Goal: Contribute content: Add original content to the website for others to see

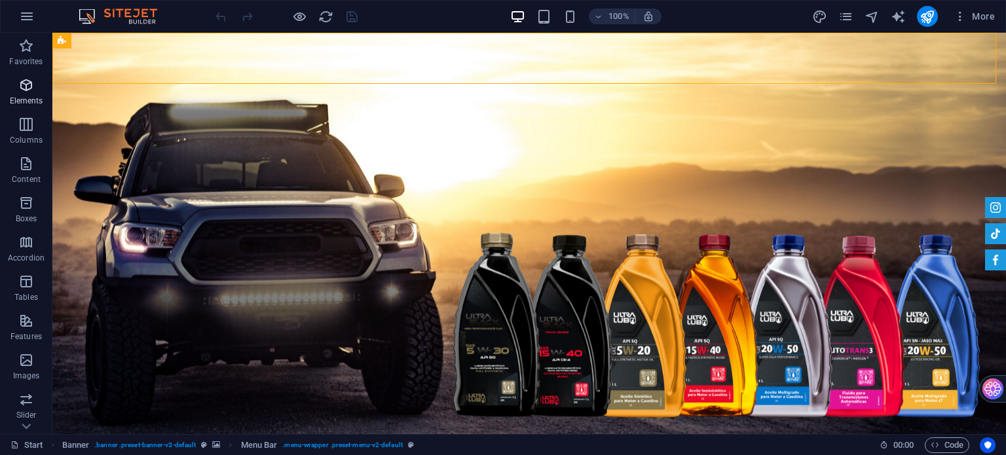
click at [51, 91] on span "Elements" at bounding box center [26, 92] width 52 height 31
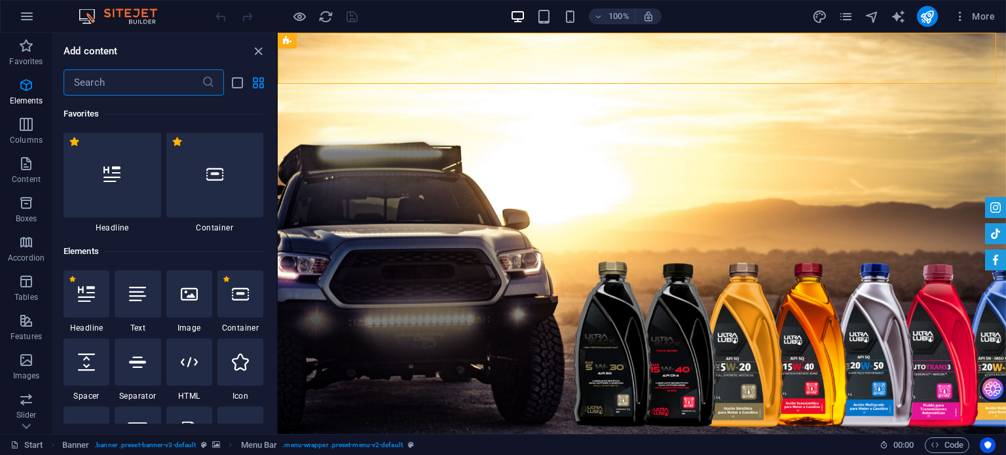
scroll to position [8, 0]
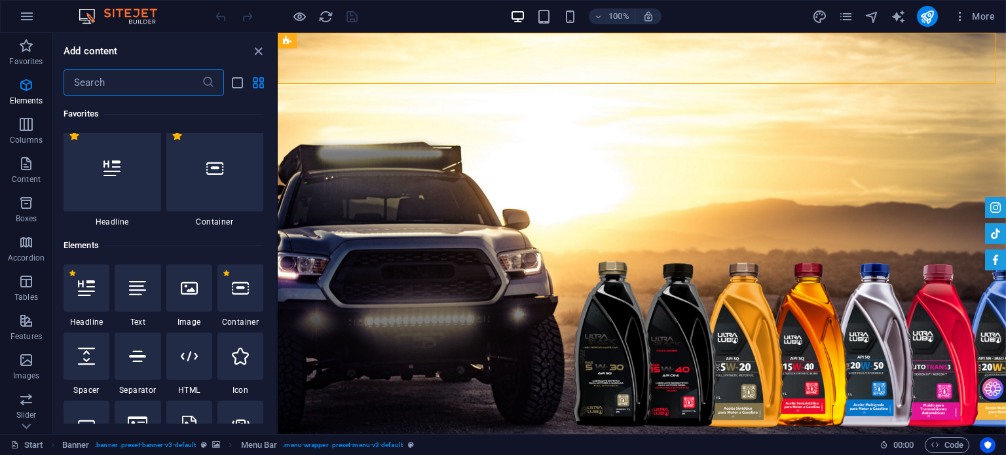
click at [56, 94] on div "​" at bounding box center [164, 82] width 223 height 26
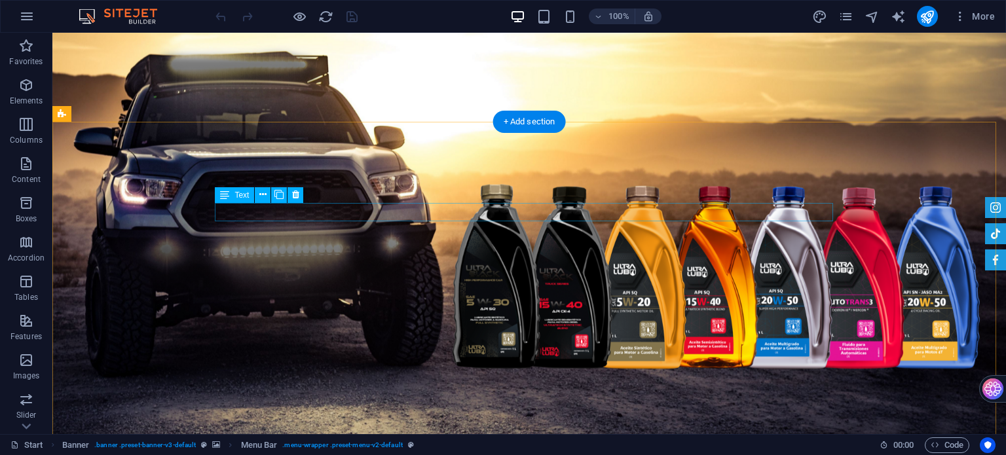
scroll to position [0, 0]
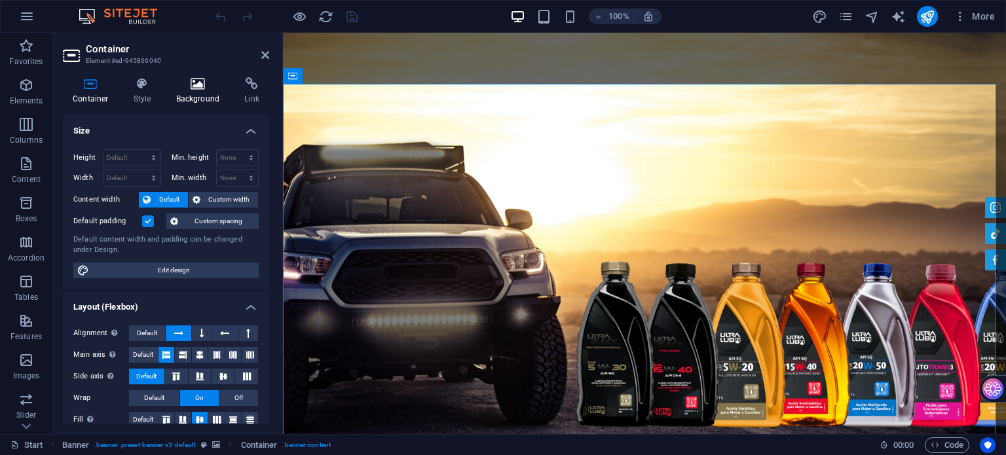
click at [207, 85] on icon at bounding box center [198, 83] width 64 height 13
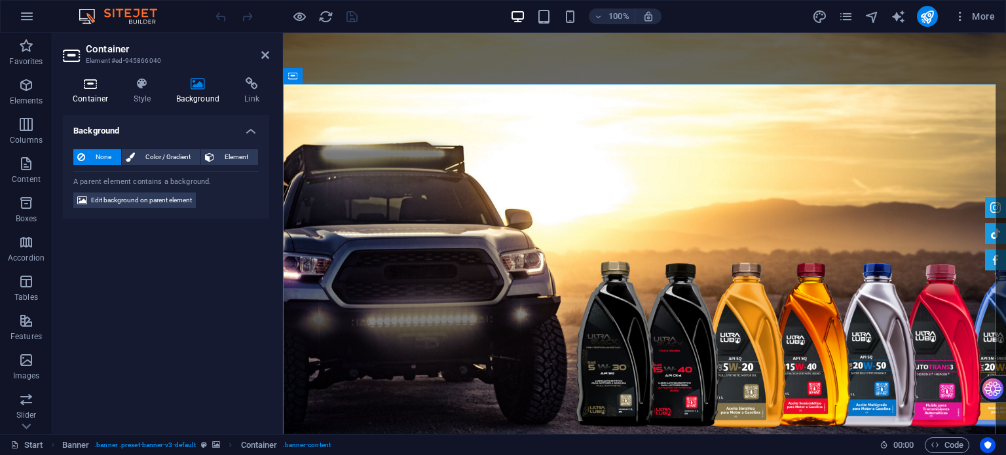
click at [79, 90] on h4 "Container" at bounding box center [93, 91] width 61 height 28
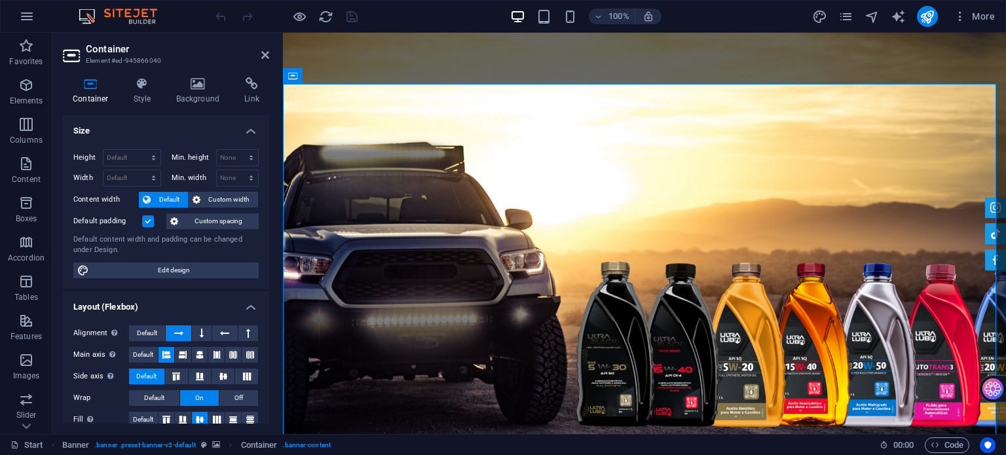
click at [272, 51] on aside "Container Element #ed-945866040 Container Style Background Link Size Height Def…" at bounding box center [167, 233] width 230 height 401
click at [263, 54] on icon at bounding box center [265, 55] width 8 height 10
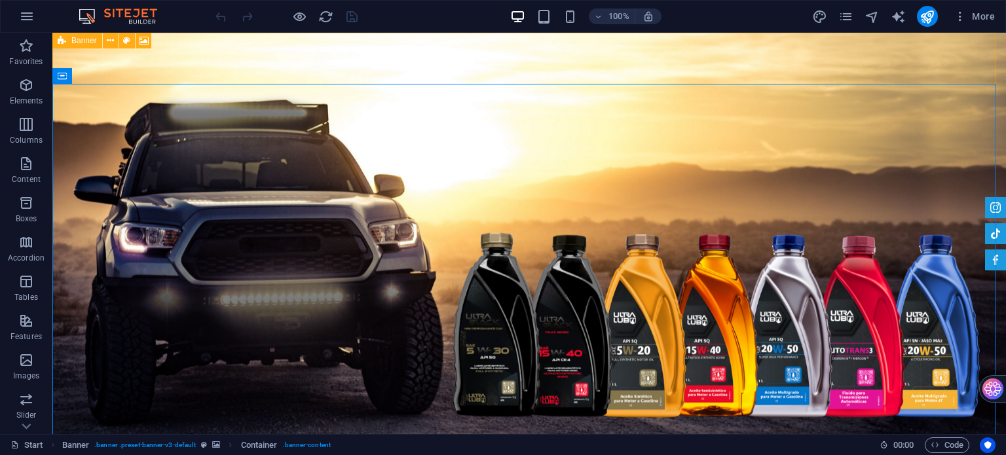
click at [63, 41] on icon at bounding box center [62, 41] width 9 height 16
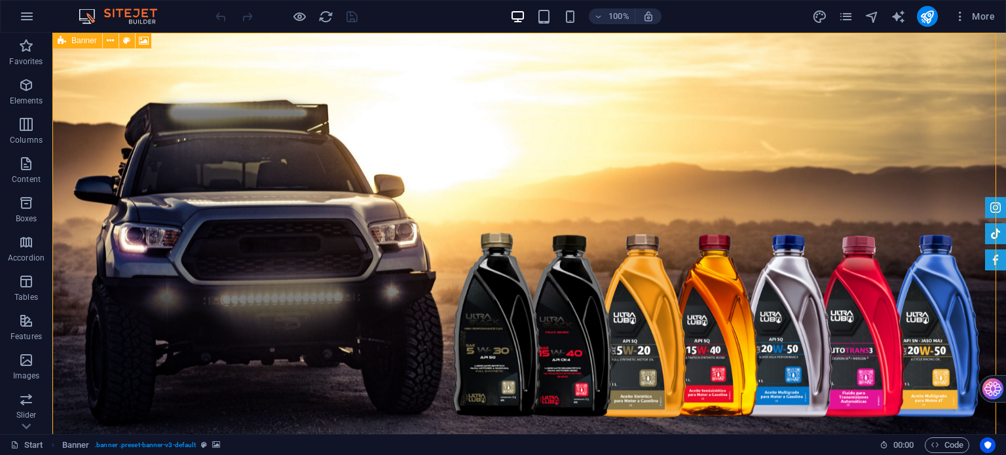
click at [86, 41] on span "Banner" at bounding box center [84, 41] width 26 height 8
select select "vh"
select select "header"
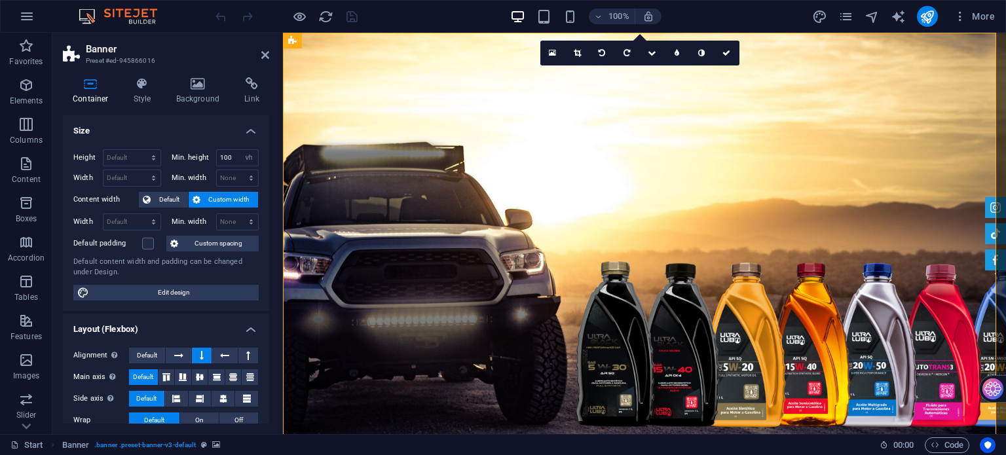
click at [196, 75] on div "Container Style Background Link Size Height Default px rem % vh vw Min. height …" at bounding box center [165, 250] width 227 height 367
click at [191, 93] on h4 "Background" at bounding box center [200, 91] width 69 height 28
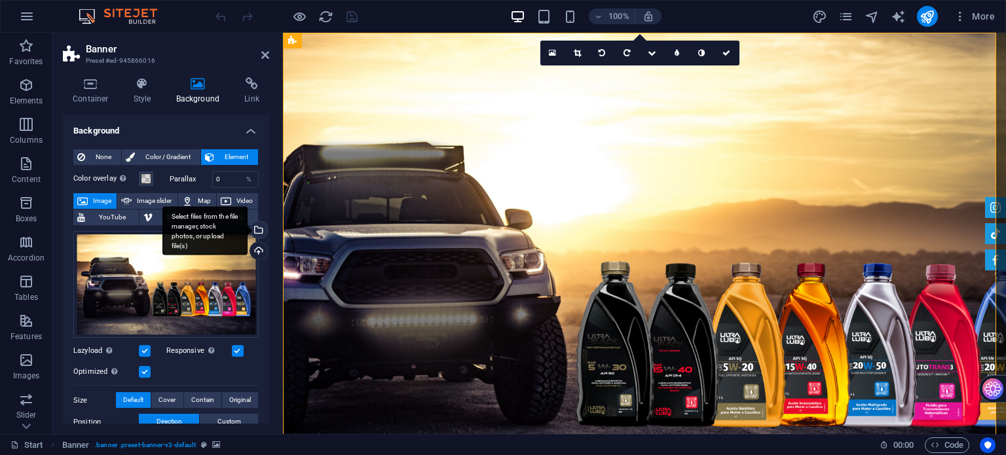
click at [248, 230] on div "Select files from the file manager, stock photos, or upload file(s)" at bounding box center [204, 230] width 85 height 49
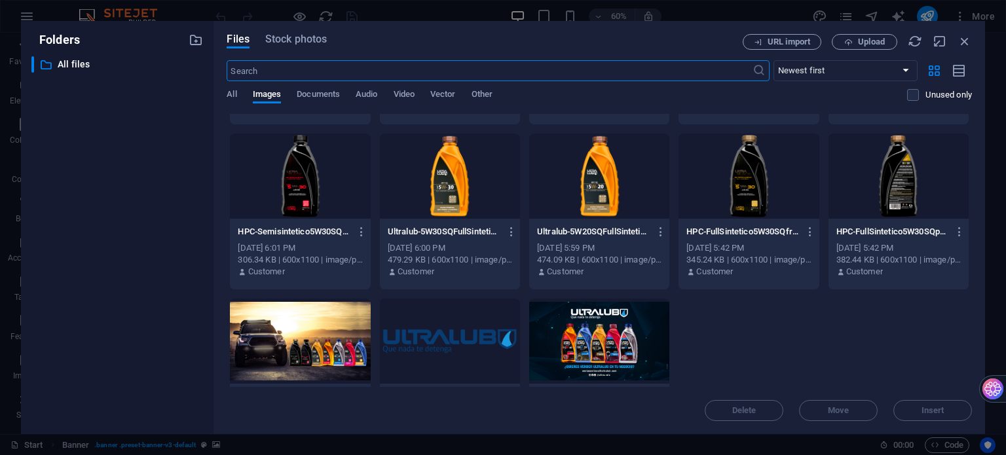
scroll to position [1038, 0]
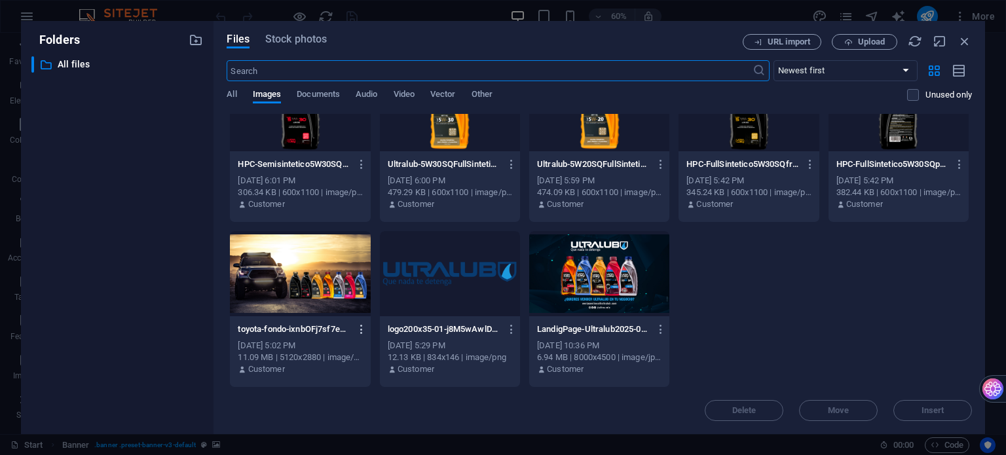
click at [359, 331] on icon "button" at bounding box center [362, 329] width 12 height 12
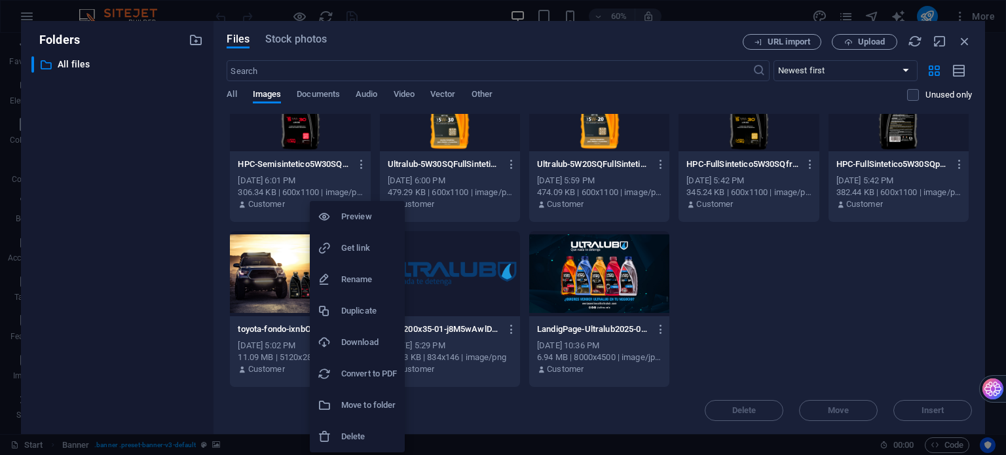
click at [356, 430] on h6 "Delete" at bounding box center [369, 437] width 56 height 16
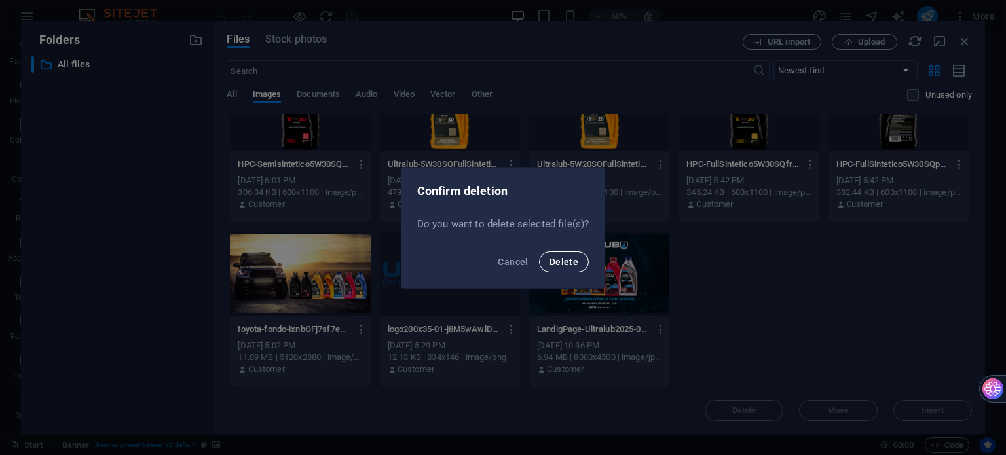
click at [562, 269] on button "Delete" at bounding box center [564, 261] width 50 height 21
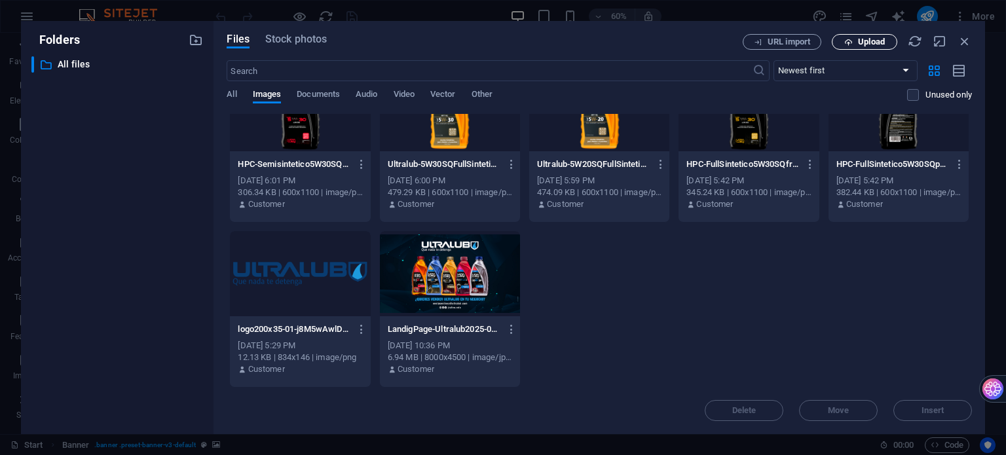
click at [855, 44] on span "Upload" at bounding box center [864, 42] width 54 height 9
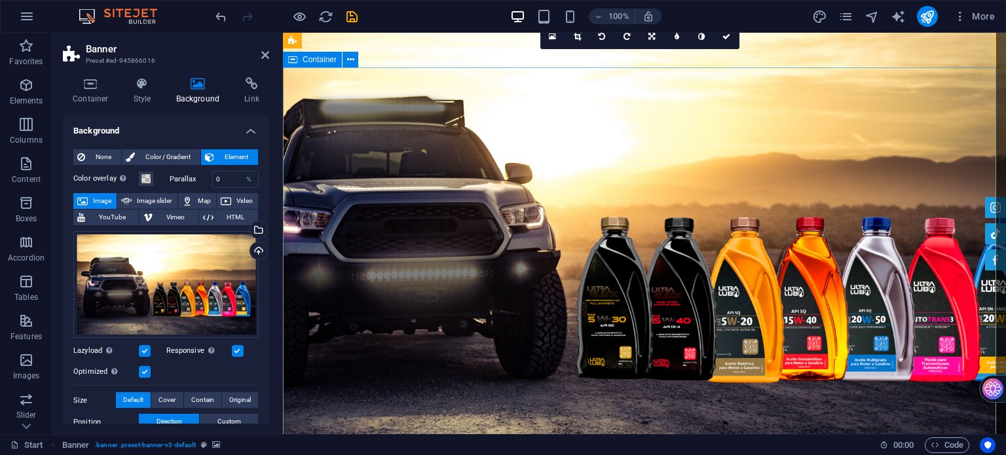
scroll to position [0, 0]
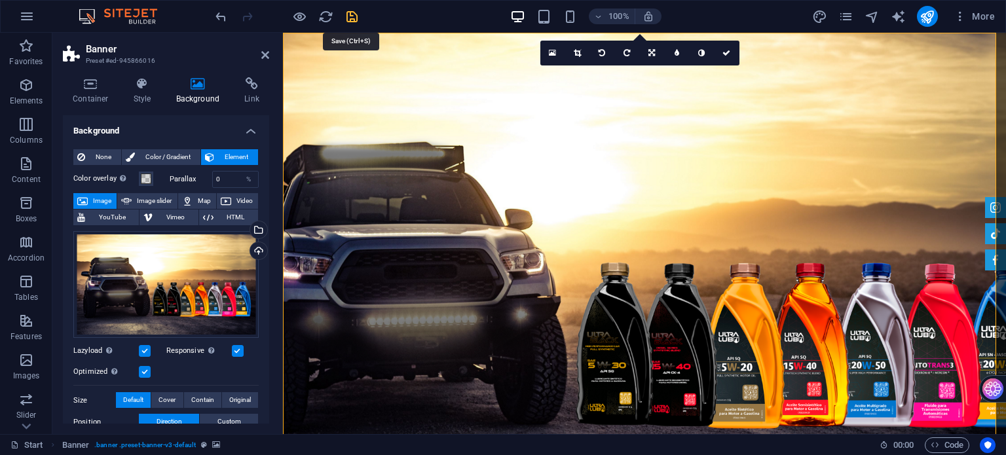
drag, startPoint x: 348, startPoint y: 19, endPoint x: 397, endPoint y: 118, distance: 110.4
click at [348, 19] on icon "save" at bounding box center [351, 16] width 15 height 15
checkbox input "false"
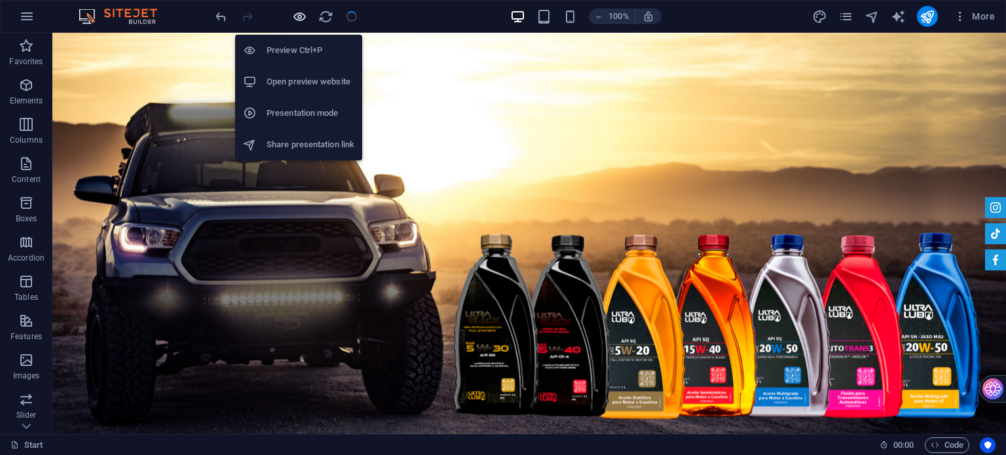
click at [303, 14] on icon "button" at bounding box center [299, 16] width 15 height 15
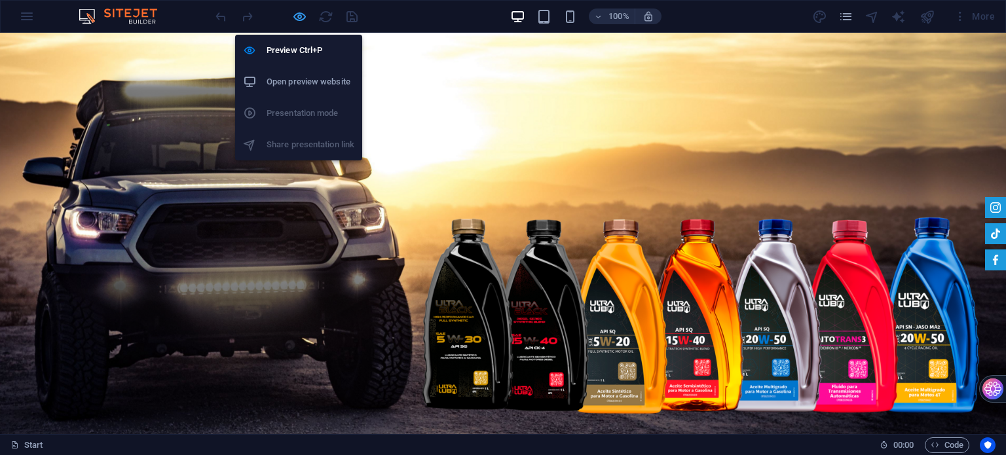
click at [293, 14] on icon "button" at bounding box center [299, 16] width 15 height 15
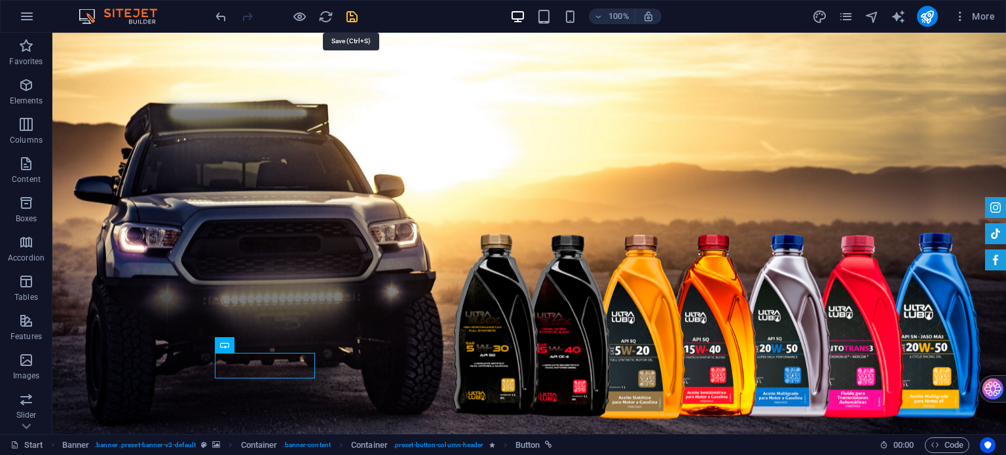
click at [352, 17] on icon "save" at bounding box center [351, 16] width 15 height 15
checkbox input "false"
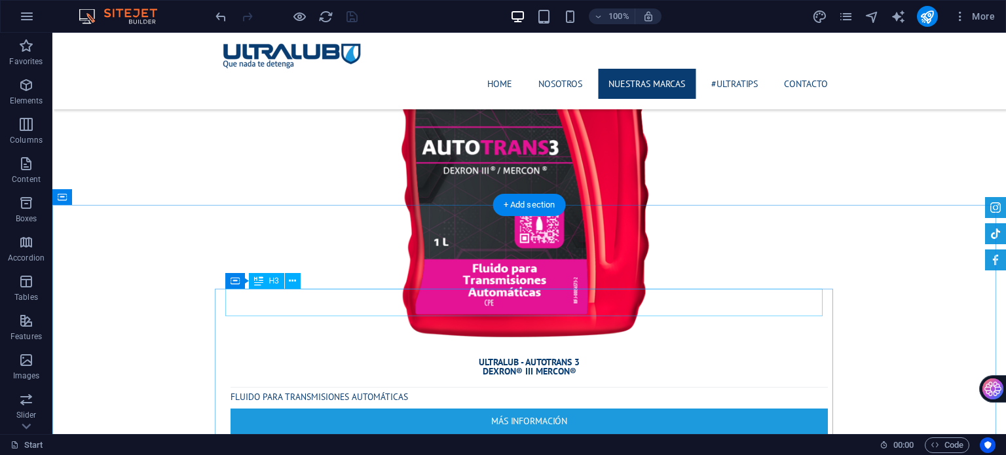
scroll to position [16845, 0]
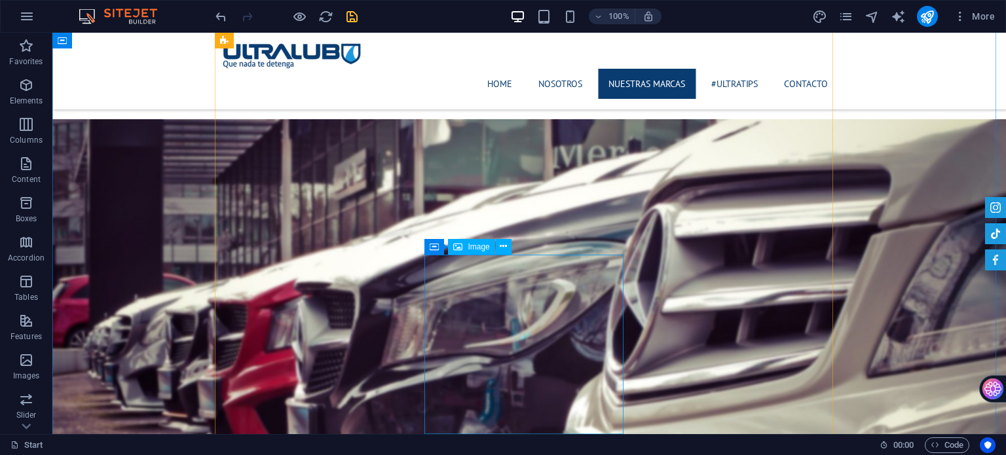
scroll to position [1706, 0]
